Goal: Check status

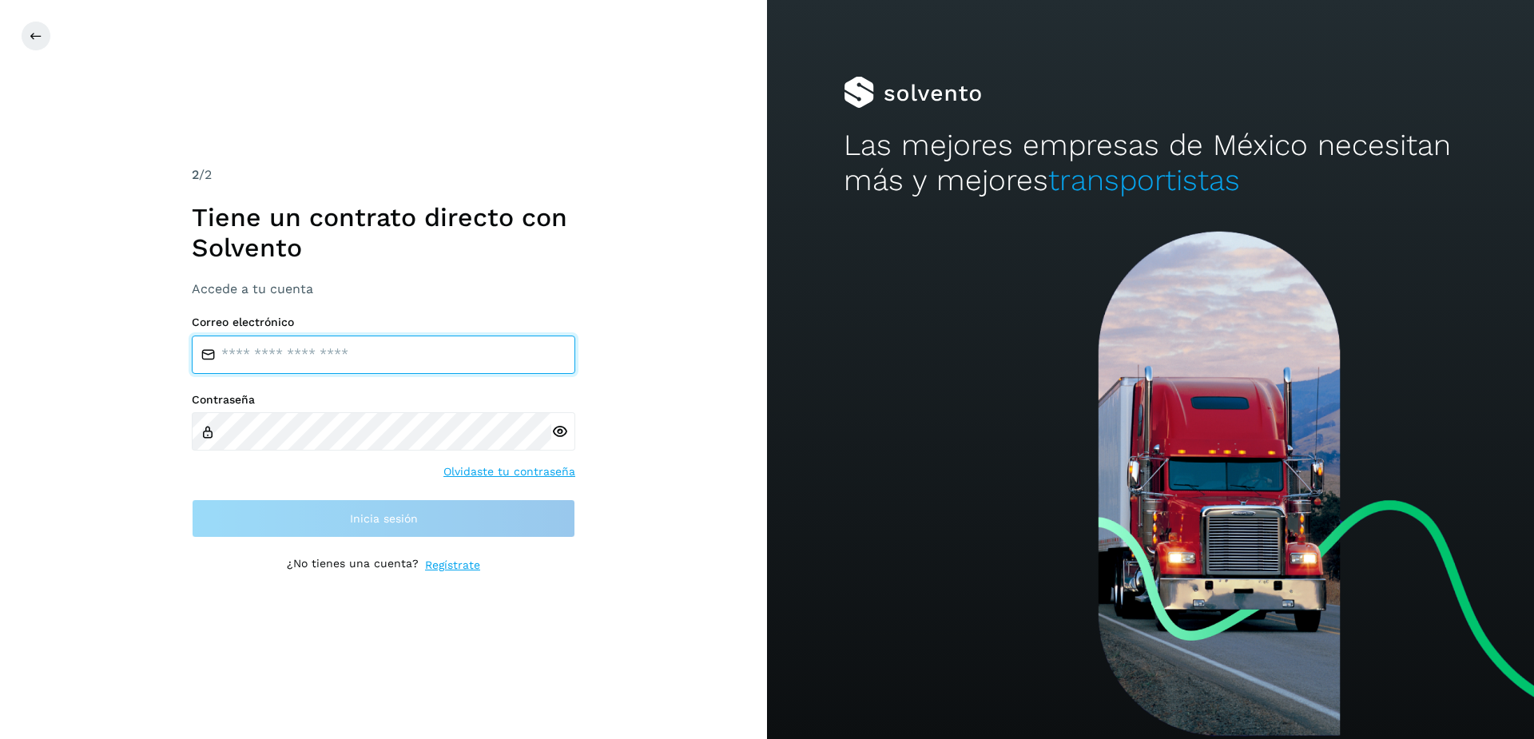
type input "**********"
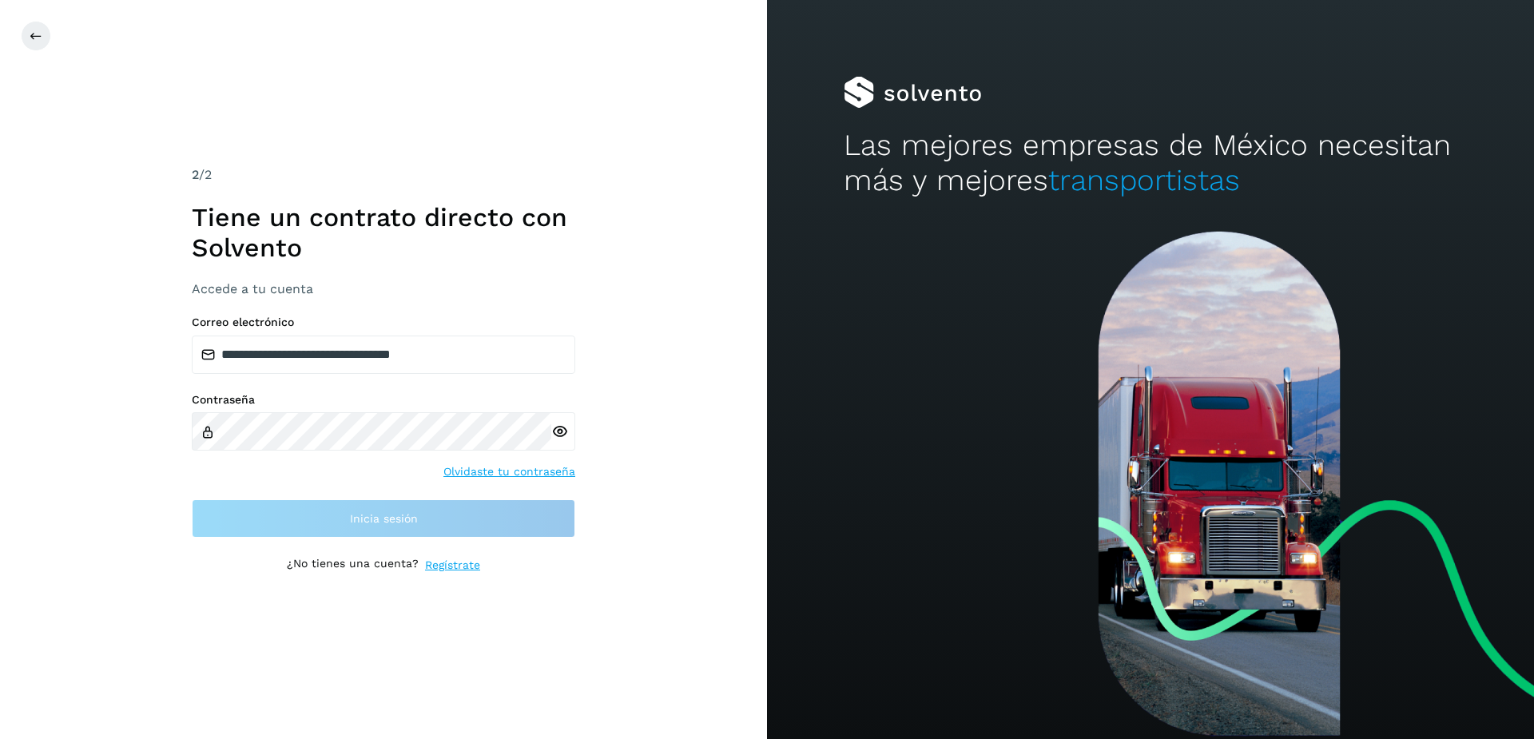
click at [6, 24] on div "**********" at bounding box center [383, 369] width 767 height 739
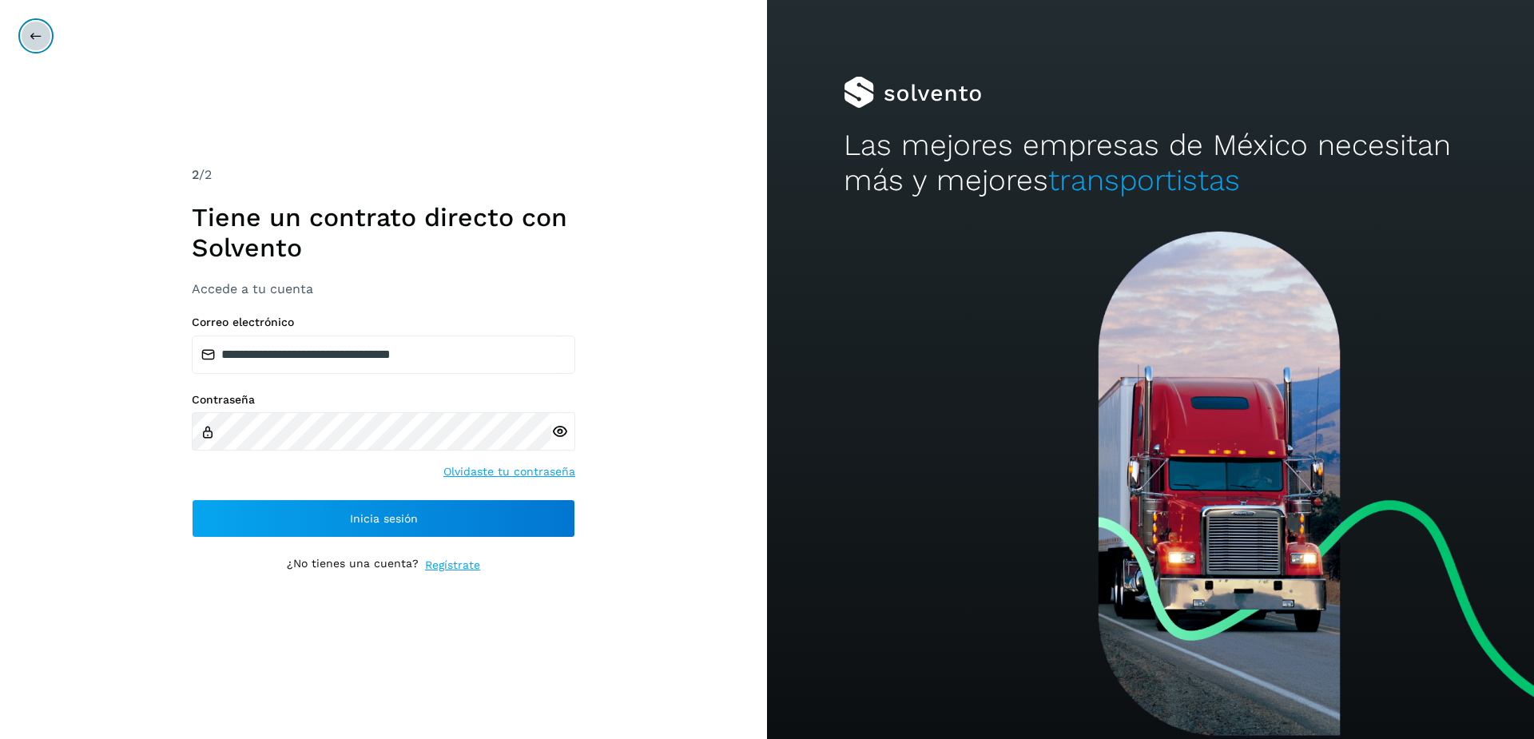
click at [43, 35] on button at bounding box center [36, 36] width 30 height 30
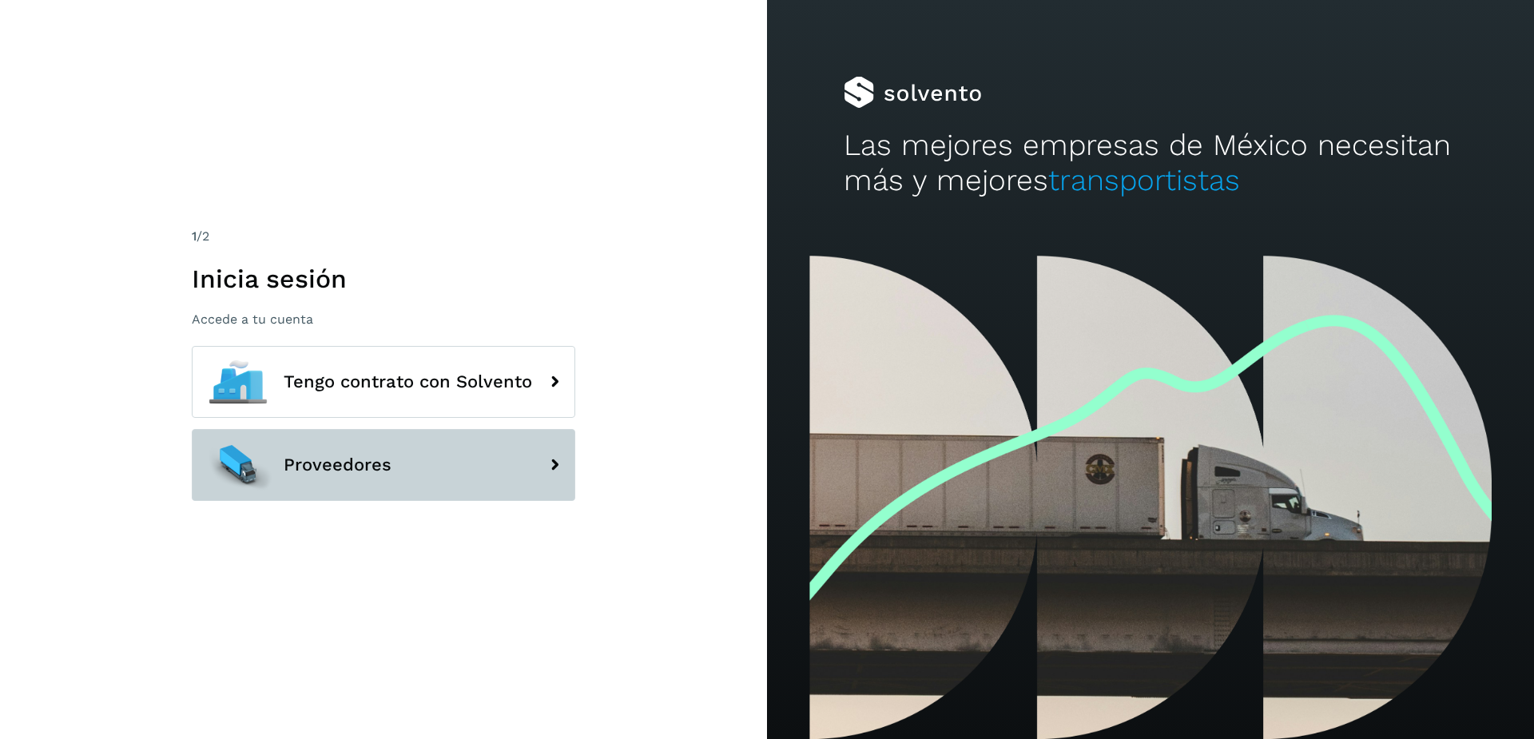
click at [336, 474] on span "Proveedores" at bounding box center [338, 464] width 108 height 19
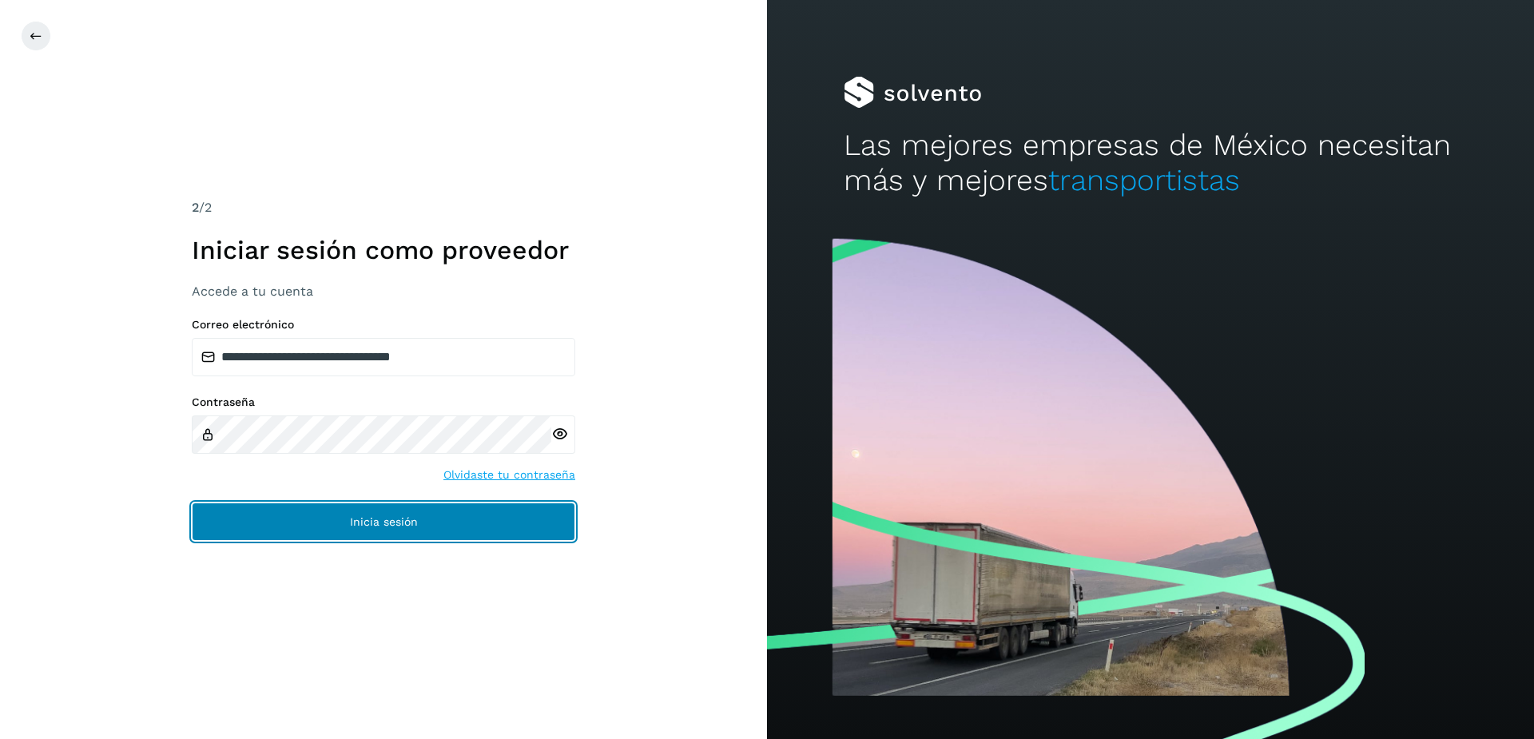
click at [355, 519] on span "Inicia sesión" at bounding box center [384, 521] width 68 height 11
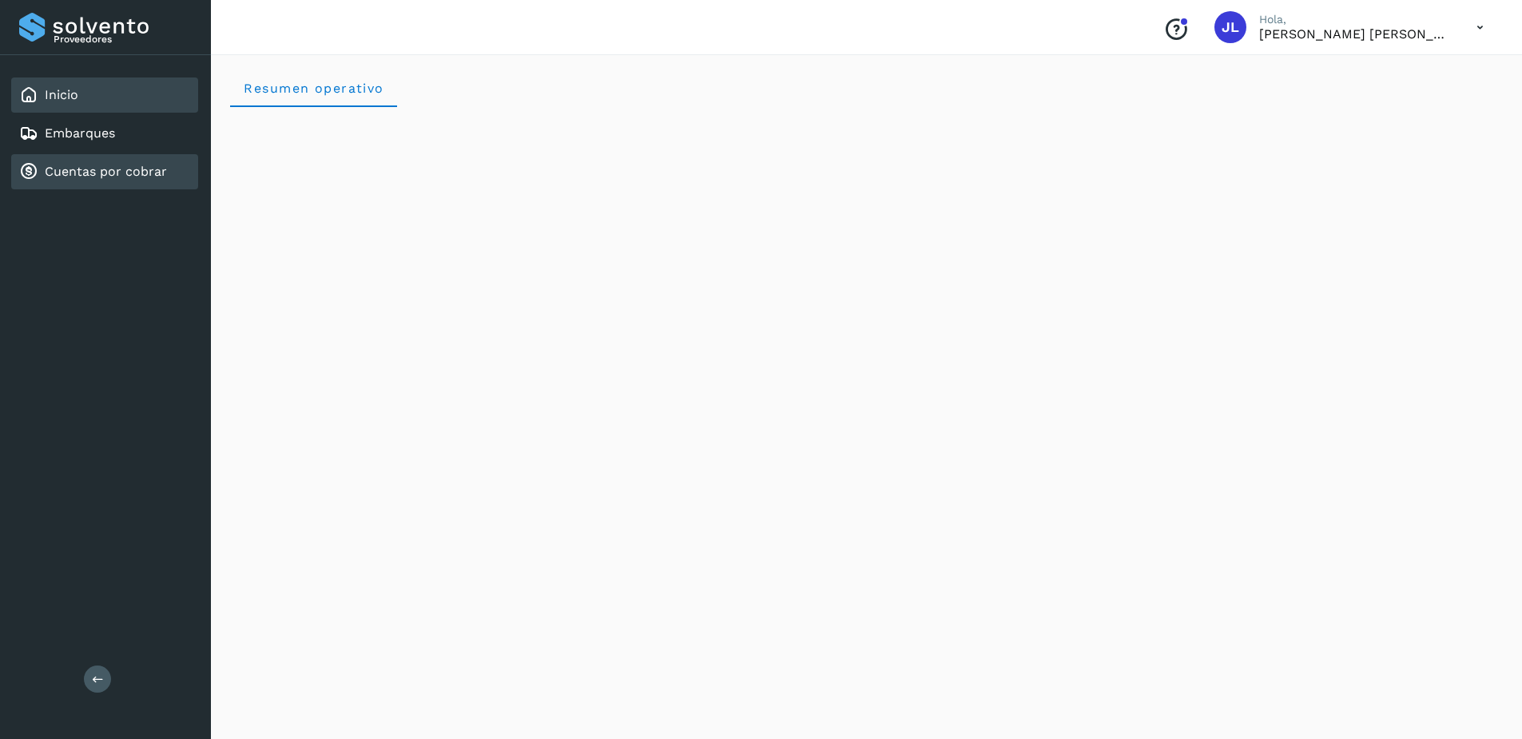
click at [130, 166] on link "Cuentas por cobrar" at bounding box center [106, 171] width 122 height 15
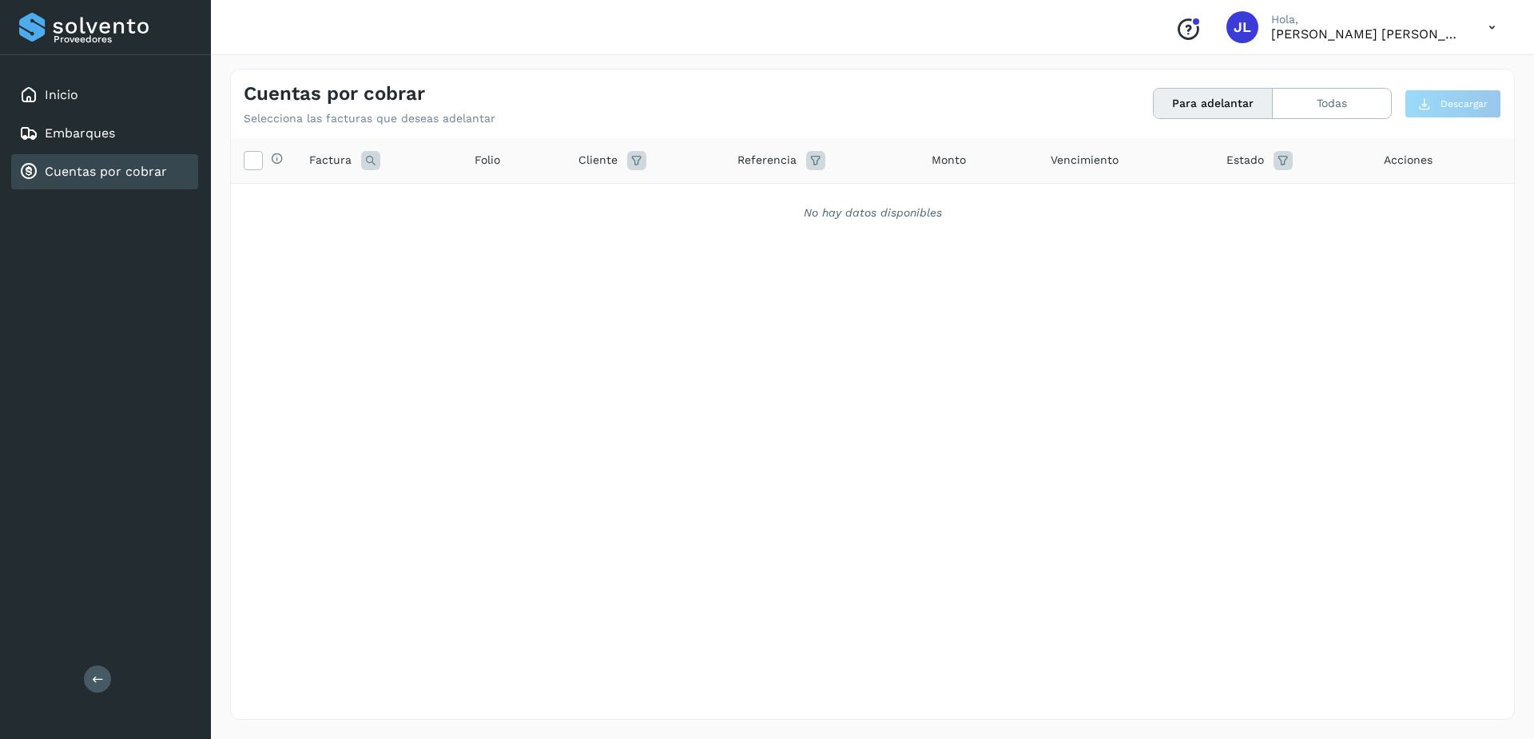
click at [1233, 109] on button "Para adelantar" at bounding box center [1213, 104] width 119 height 30
click at [1304, 103] on button "Todas" at bounding box center [1332, 104] width 118 height 30
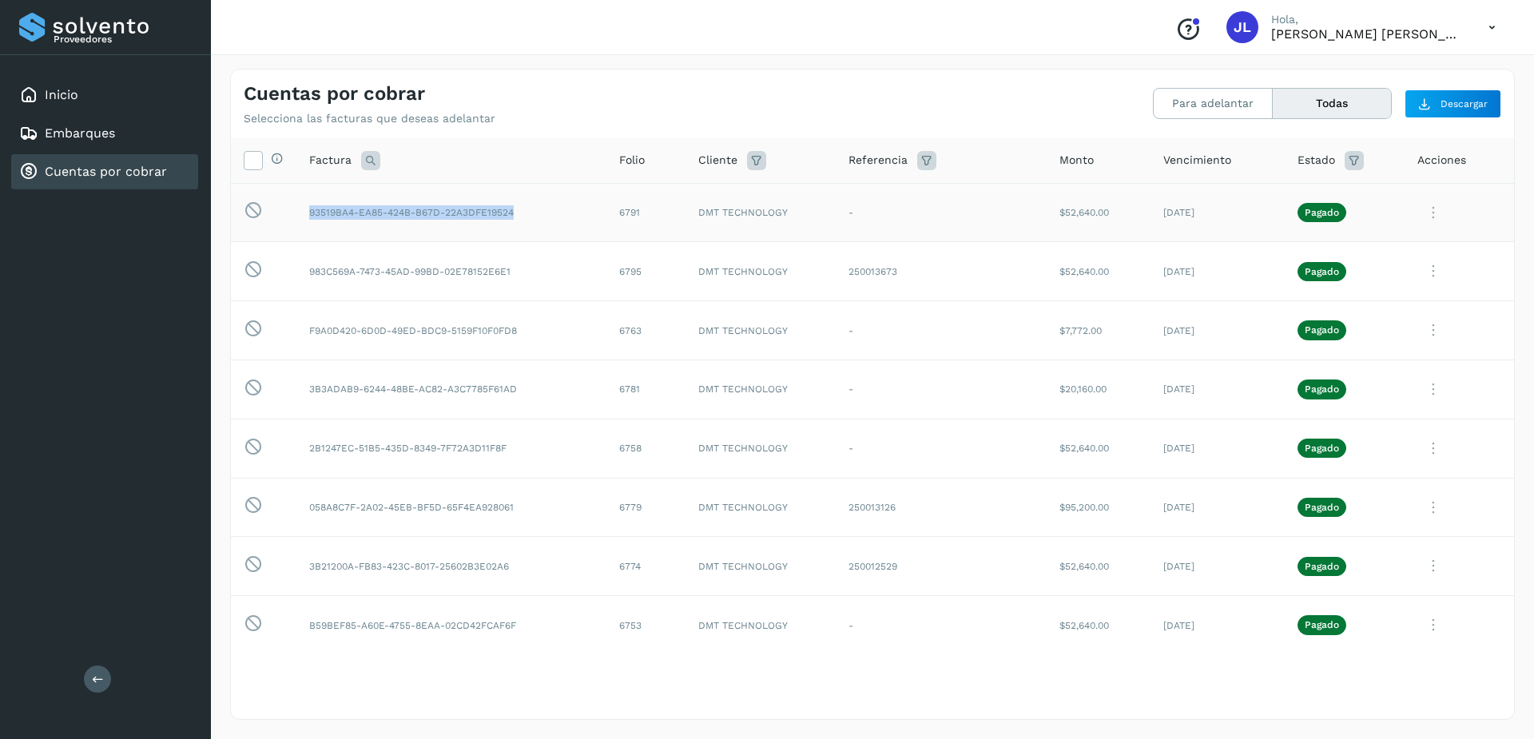
drag, startPoint x: 304, startPoint y: 212, endPoint x: 519, endPoint y: 221, distance: 215.2
click at [519, 221] on td "93519BA4-EA85-424B-B67D-22A3DFE19524" at bounding box center [451, 212] width 310 height 59
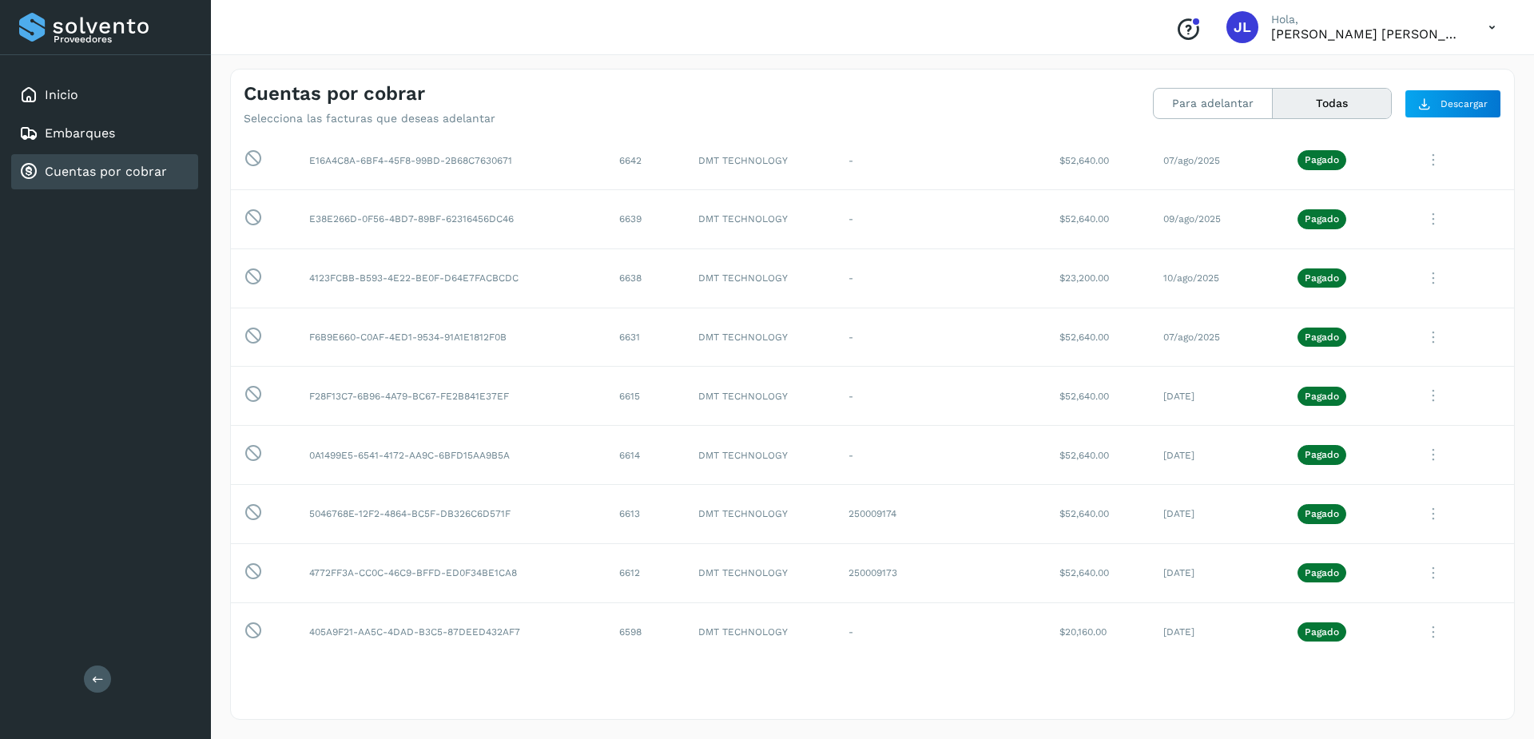
scroll to position [2956, 0]
